Goal: Navigation & Orientation: Go to known website

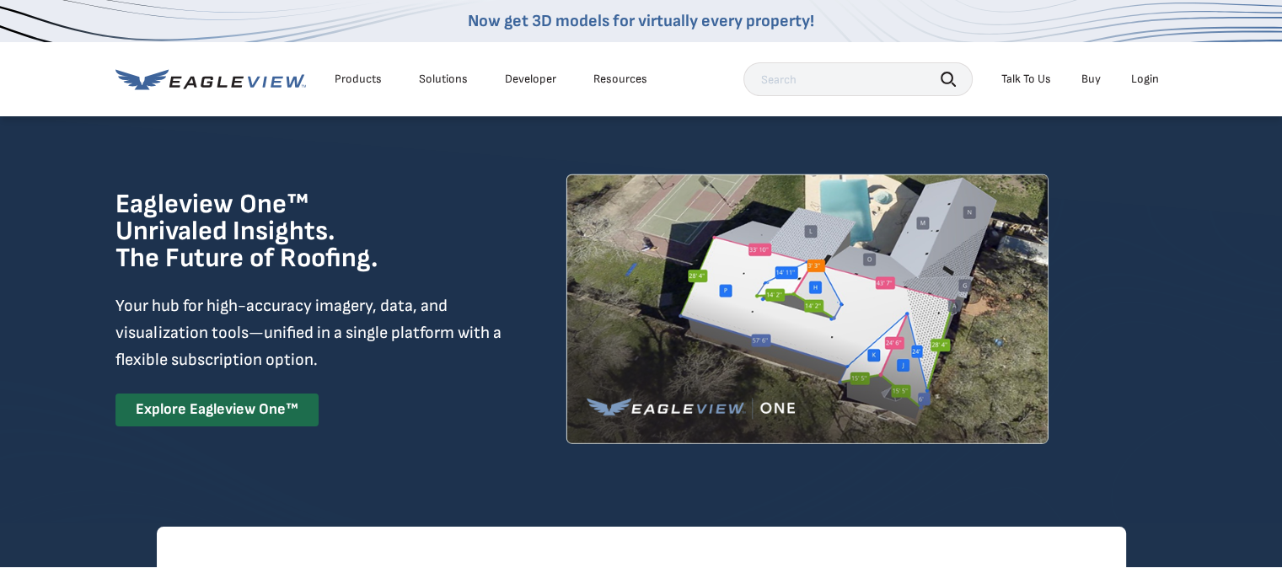
click at [1150, 76] on div "Login" at bounding box center [1145, 79] width 28 height 15
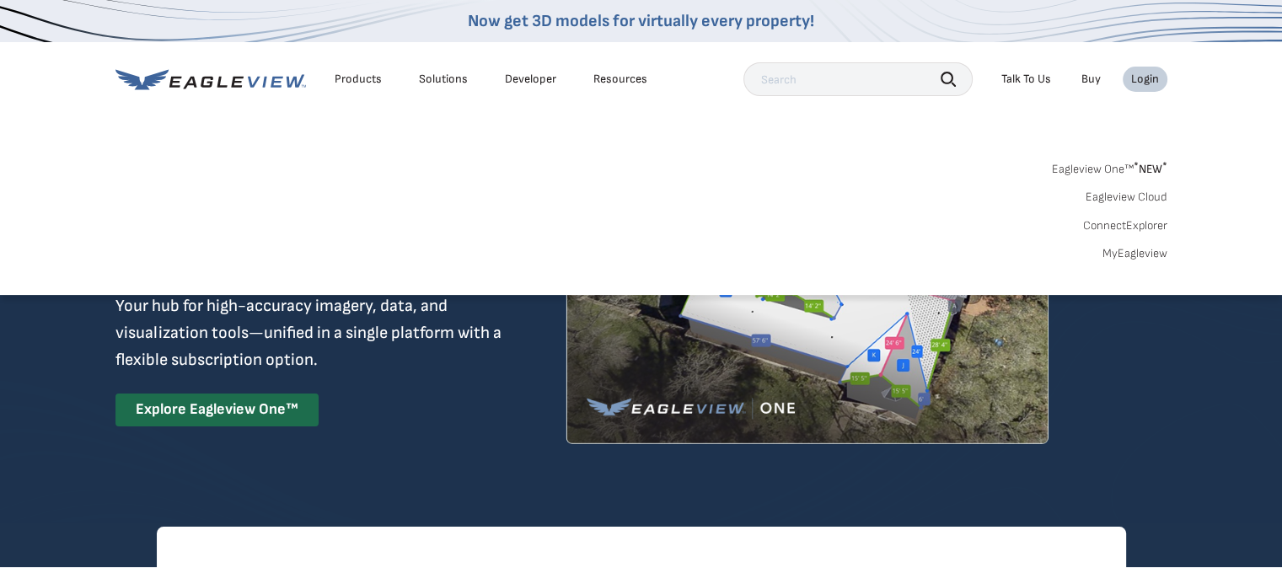
click at [1150, 81] on div "Login" at bounding box center [1145, 79] width 28 height 15
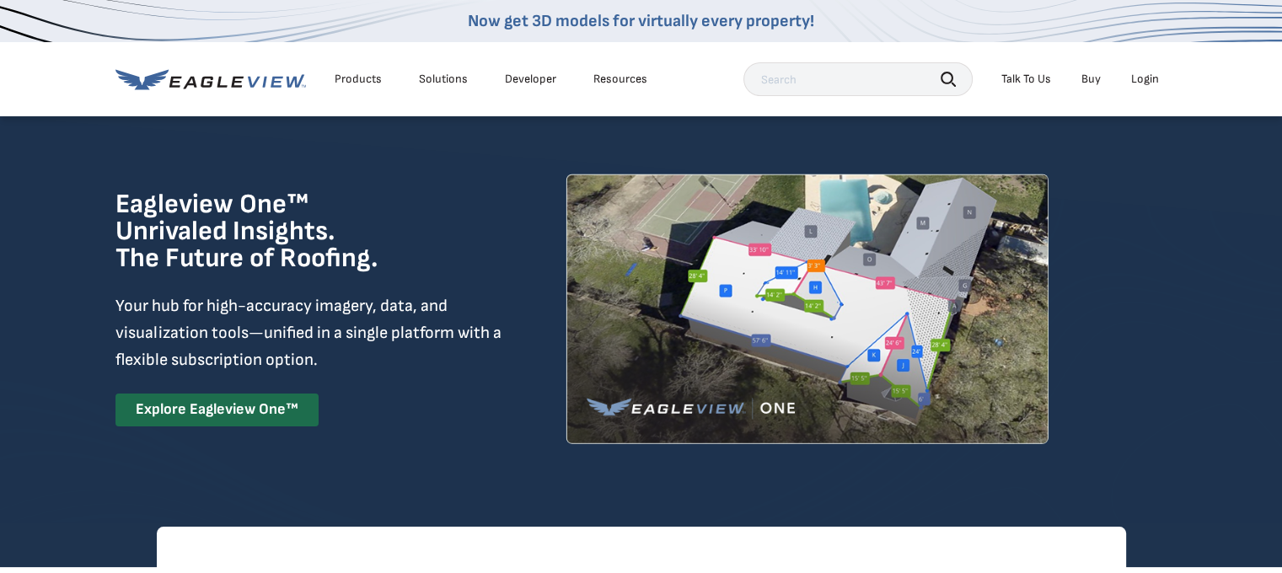
click at [1150, 81] on div "Login" at bounding box center [1145, 79] width 28 height 15
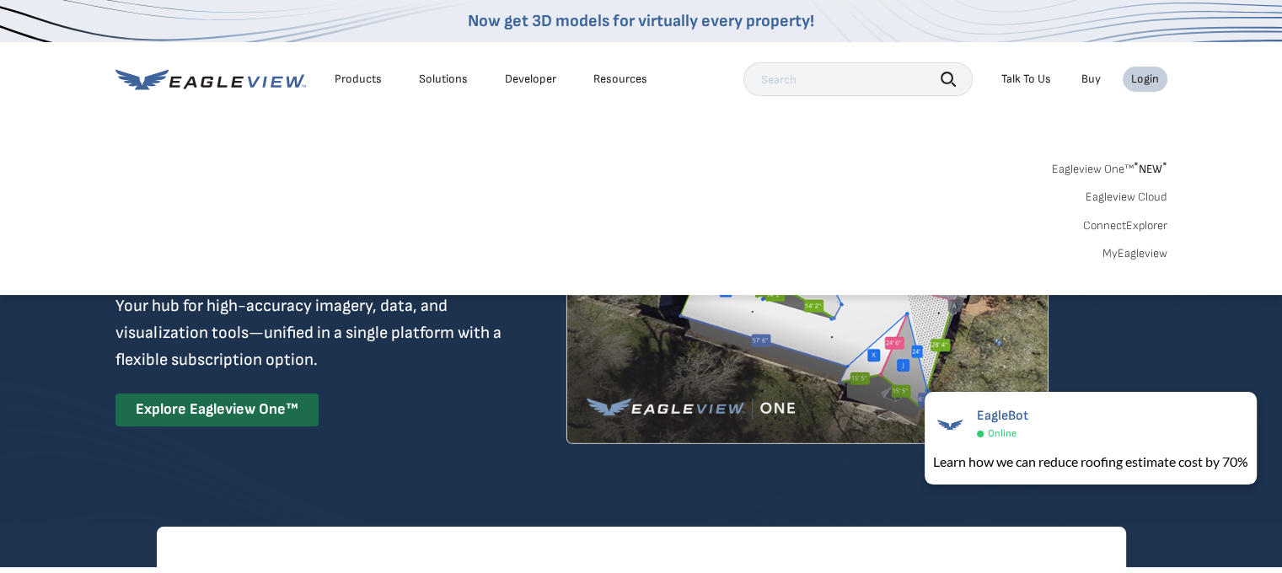
click at [1133, 251] on link "MyEagleview" at bounding box center [1134, 253] width 65 height 15
